Goal: Find specific page/section: Find specific page/section

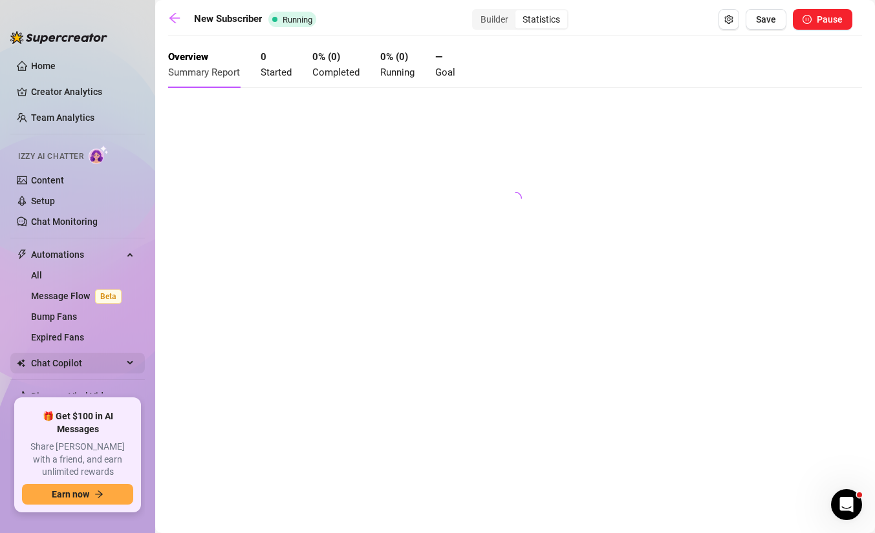
click at [98, 357] on span "Chat Copilot" at bounding box center [77, 363] width 92 height 21
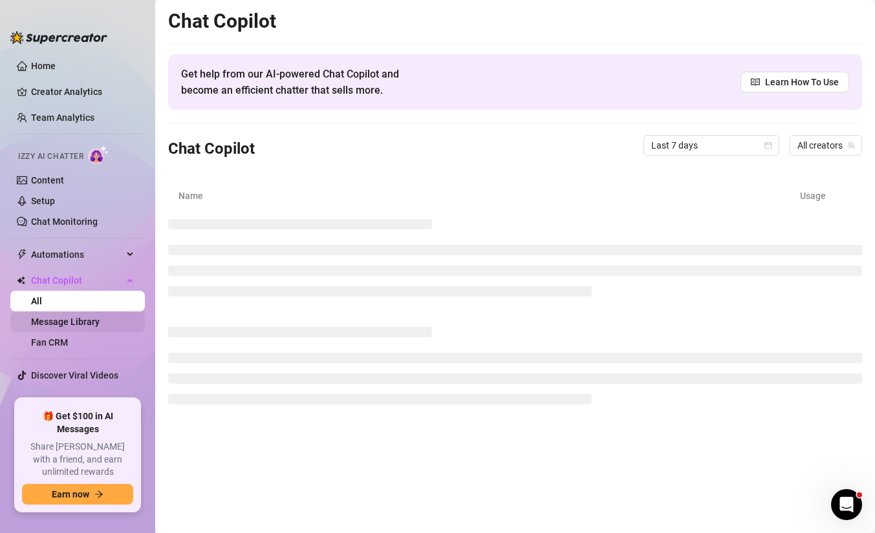
click at [100, 321] on link "Message Library" at bounding box center [65, 322] width 69 height 10
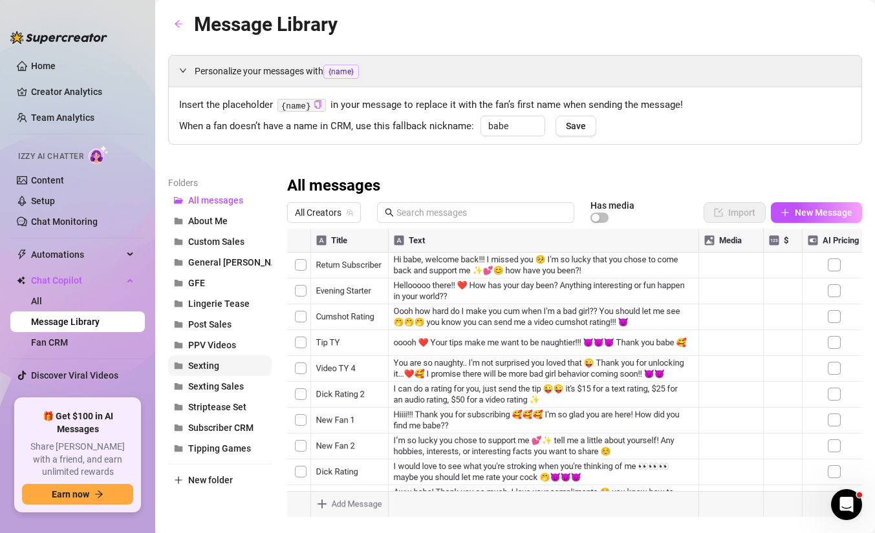
click at [218, 361] on span "Sexting" at bounding box center [203, 366] width 31 height 10
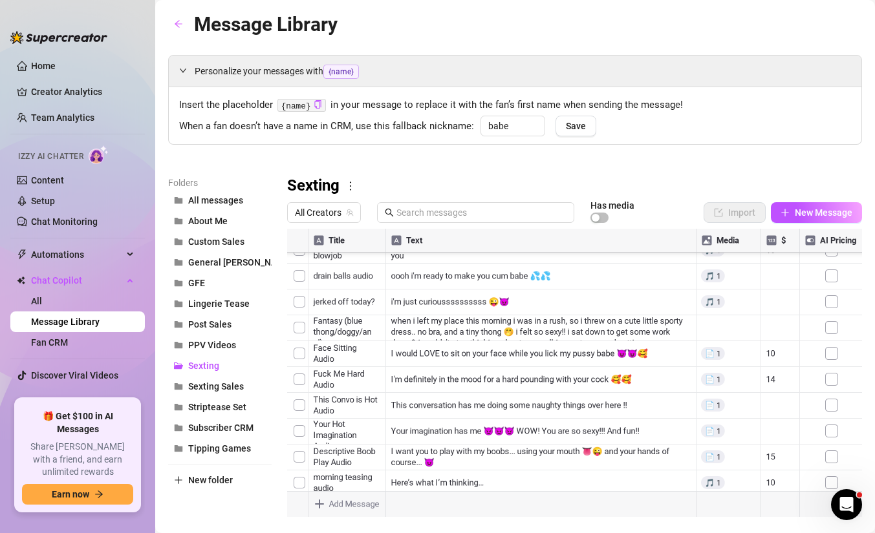
scroll to position [23, 0]
